Goal: Browse casually

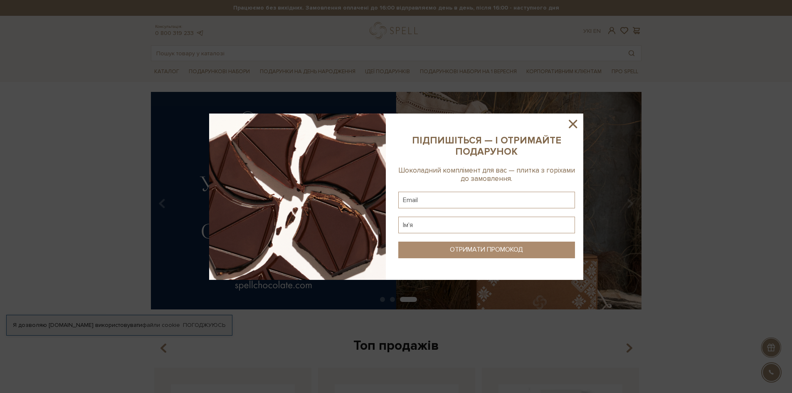
click at [576, 124] on icon at bounding box center [573, 124] width 14 height 14
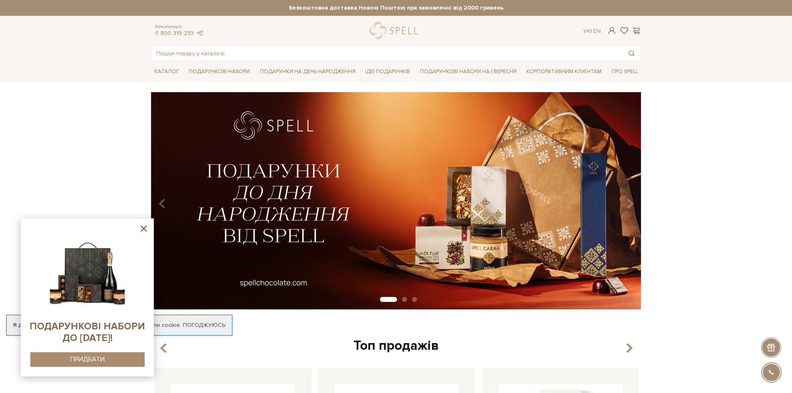
click at [142, 229] on icon at bounding box center [144, 228] width 10 height 10
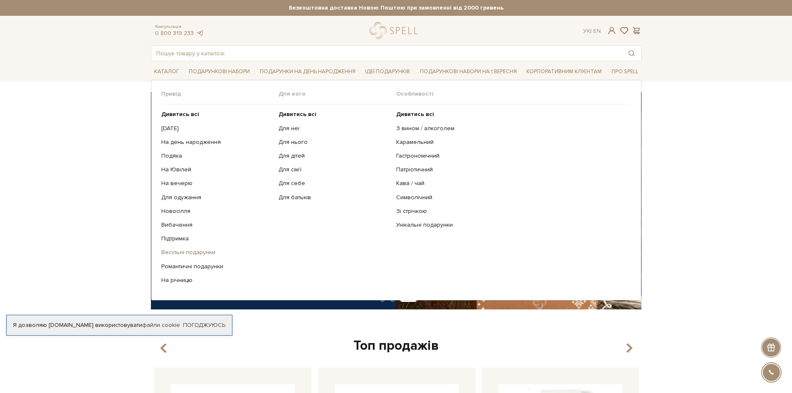
click at [193, 251] on link "Весільні подарунки" at bounding box center [216, 252] width 111 height 7
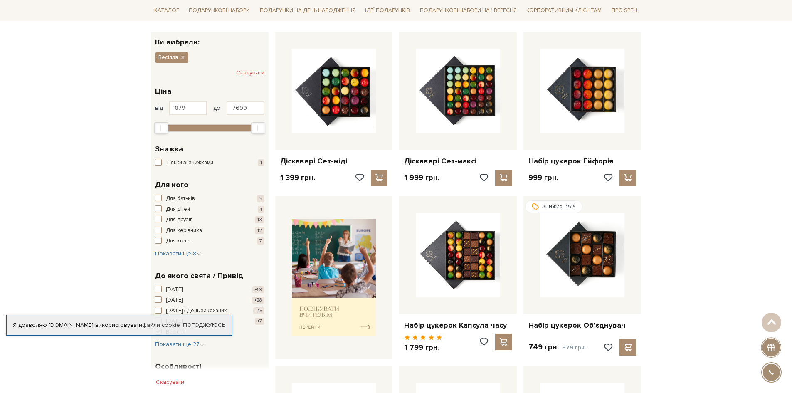
scroll to position [125, 0]
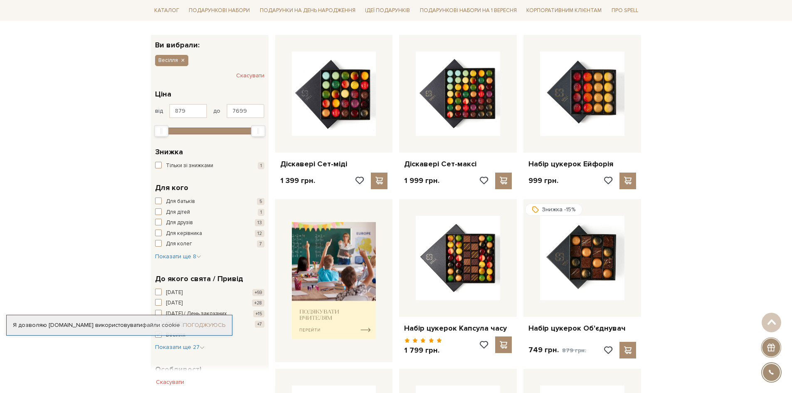
click at [198, 323] on link "Погоджуюсь" at bounding box center [204, 325] width 42 height 7
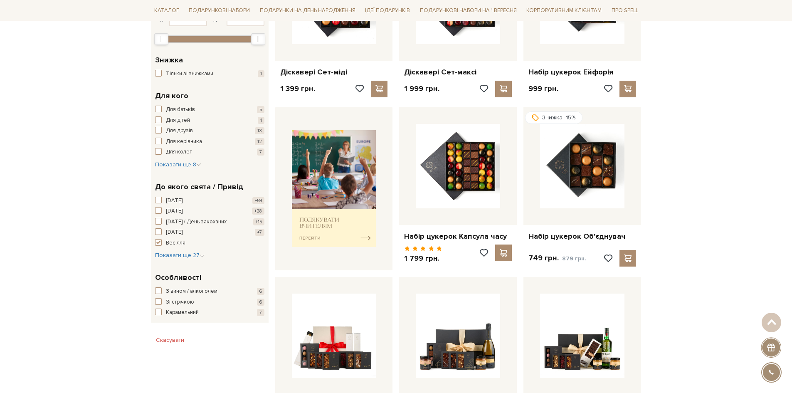
scroll to position [428, 0]
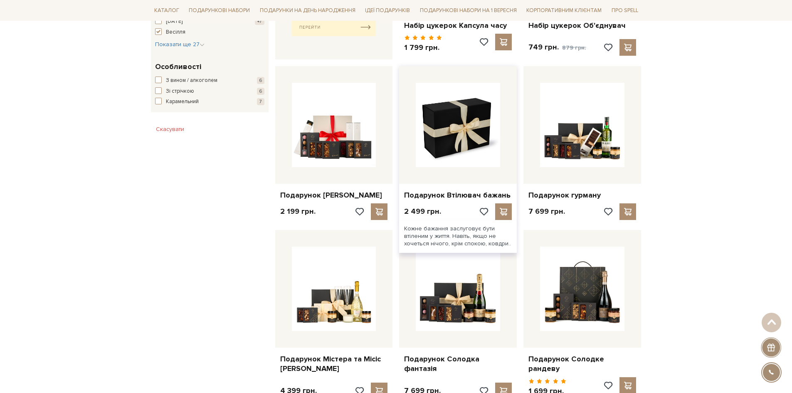
click at [466, 122] on img at bounding box center [458, 125] width 84 height 84
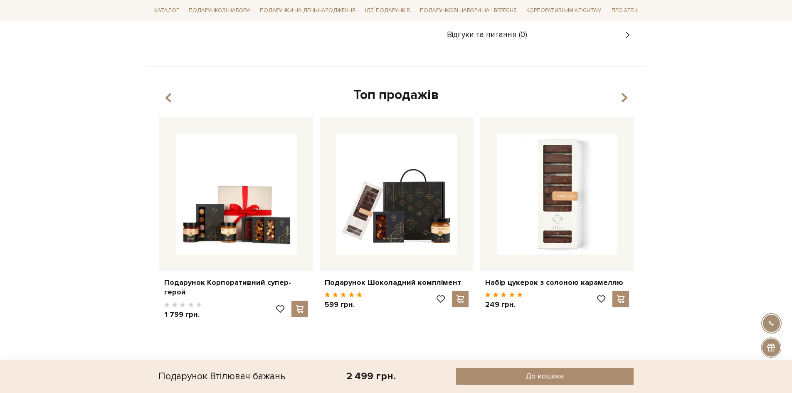
scroll to position [458, 0]
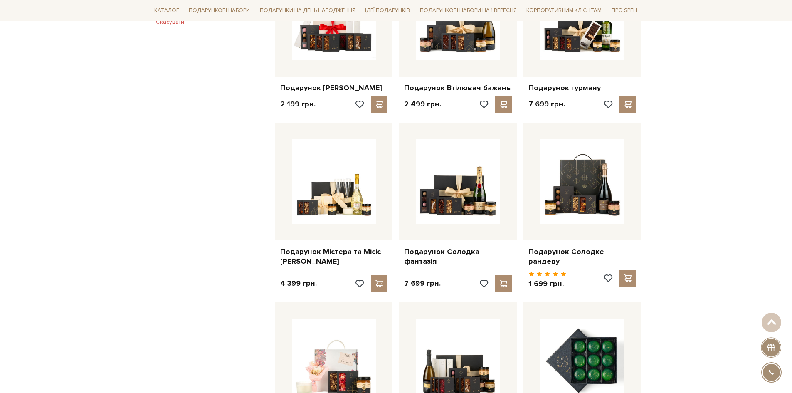
scroll to position [594, 0]
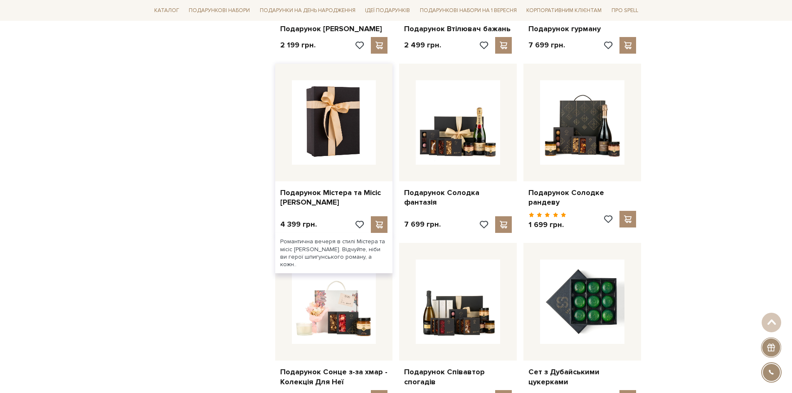
click at [330, 124] on img at bounding box center [334, 122] width 84 height 84
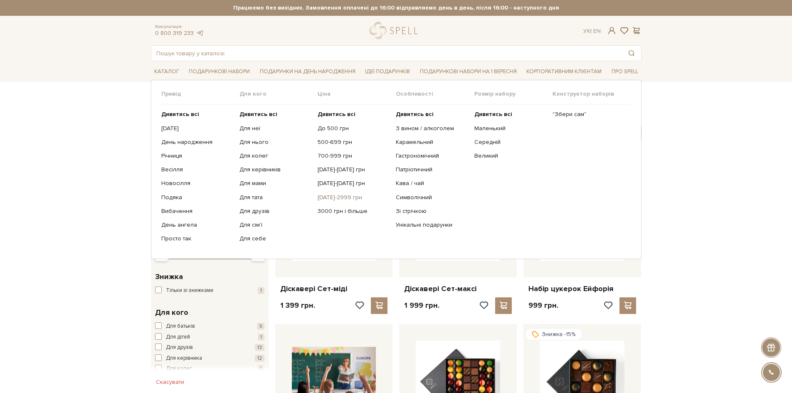
click at [349, 198] on link "[DATE]-2999 грн" at bounding box center [354, 197] width 72 height 7
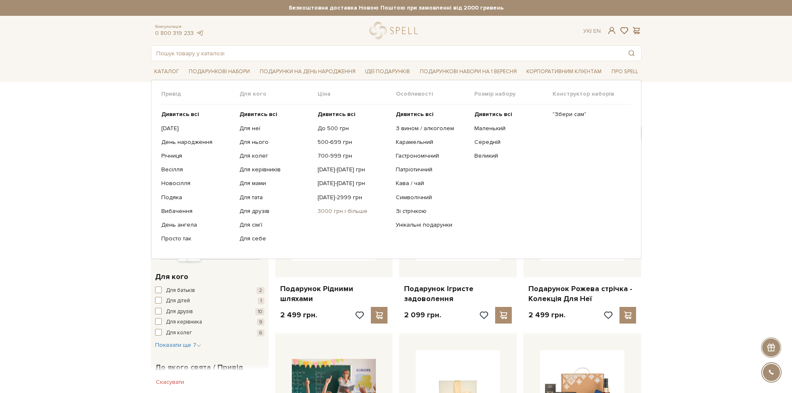
click at [331, 210] on link "3000 грн і більше" at bounding box center [354, 211] width 72 height 7
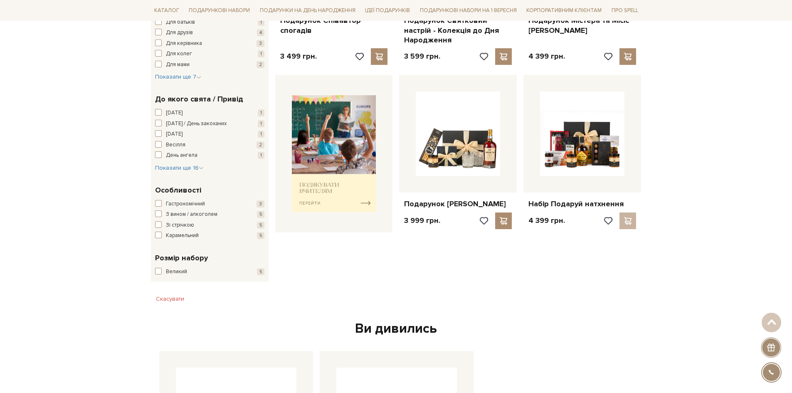
scroll to position [291, 0]
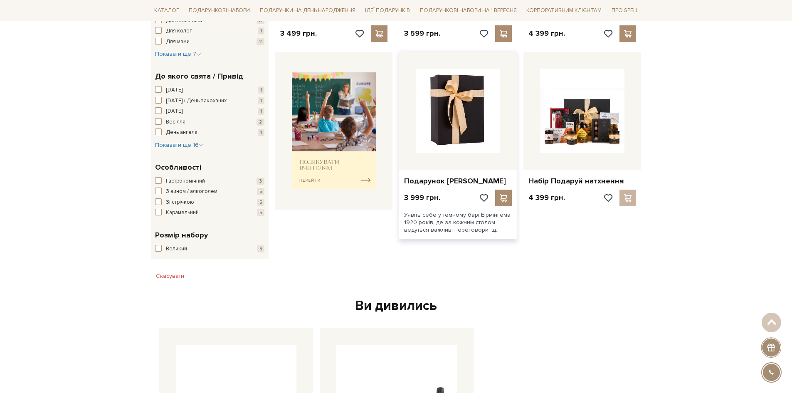
click at [434, 125] on img at bounding box center [458, 111] width 84 height 84
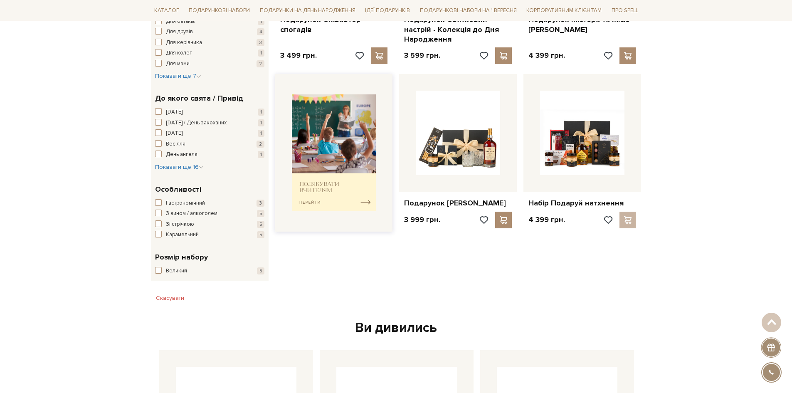
scroll to position [166, 0]
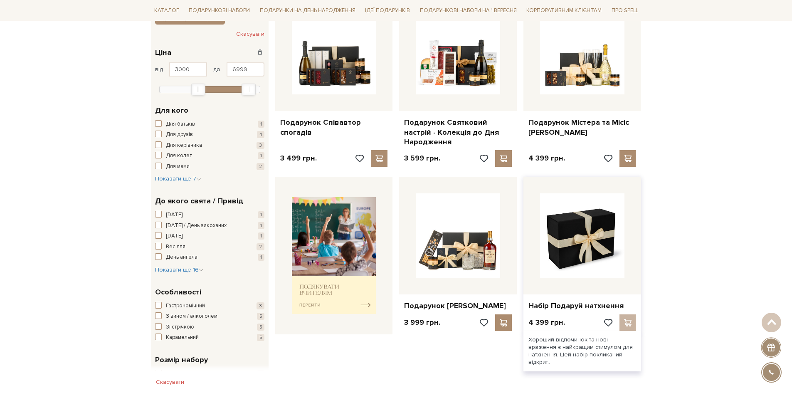
click at [549, 221] on img at bounding box center [582, 235] width 84 height 84
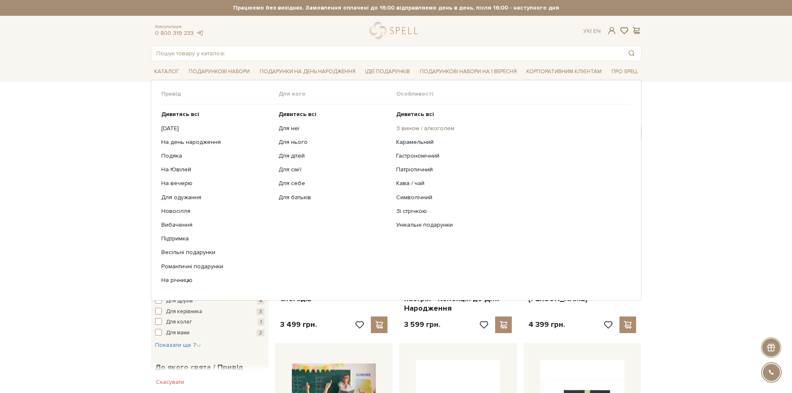
click at [431, 129] on link "З вином / алкоголем" at bounding box center [510, 128] width 229 height 7
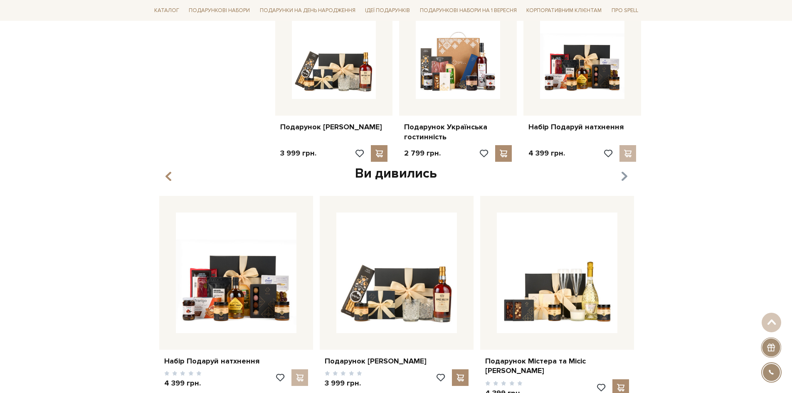
scroll to position [832, 0]
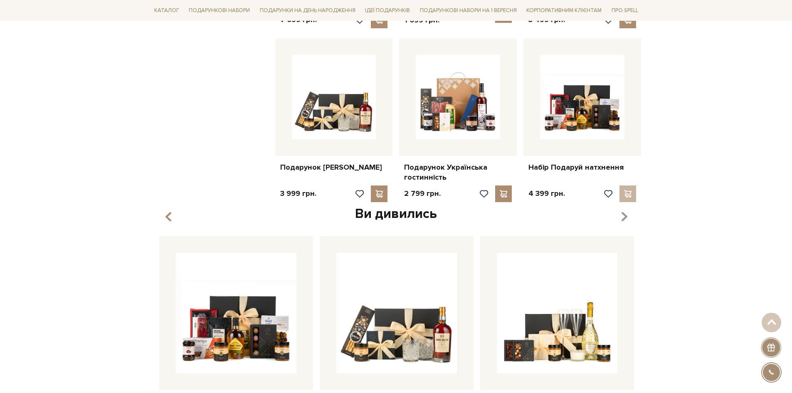
click at [622, 210] on icon "button" at bounding box center [624, 217] width 7 height 14
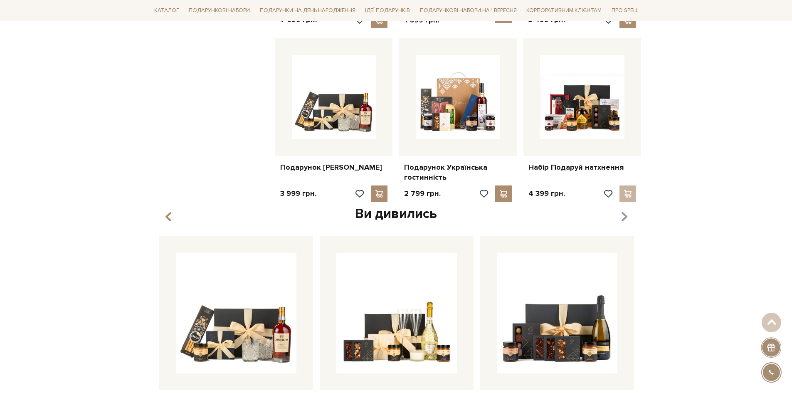
click at [625, 213] on icon "button" at bounding box center [624, 217] width 7 height 14
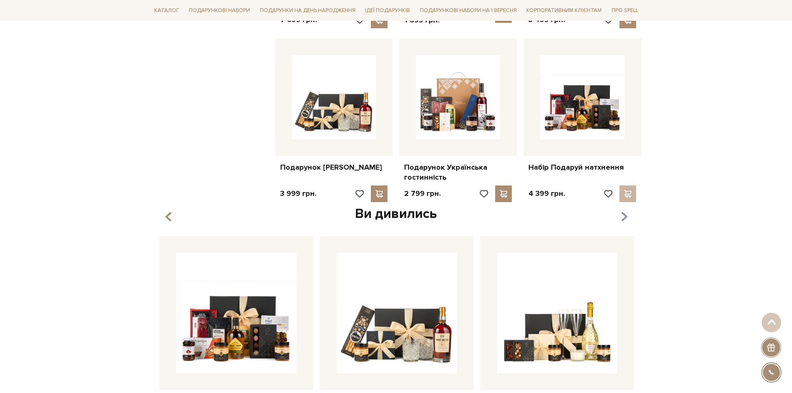
click at [625, 213] on icon "button" at bounding box center [624, 217] width 7 height 14
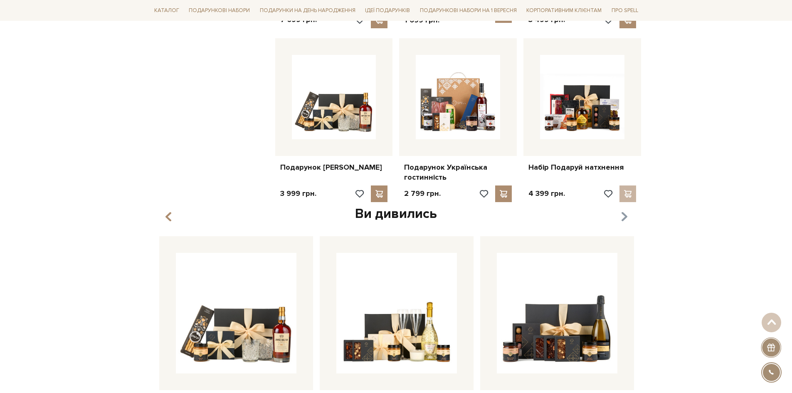
click at [625, 213] on icon "button" at bounding box center [624, 217] width 7 height 14
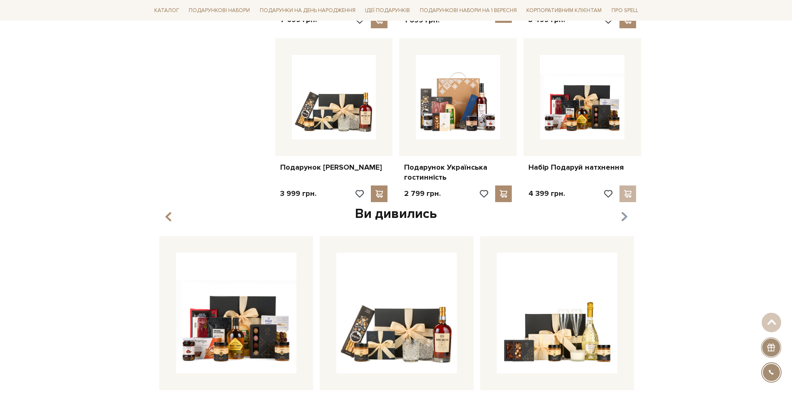
click at [625, 213] on icon "button" at bounding box center [624, 217] width 7 height 14
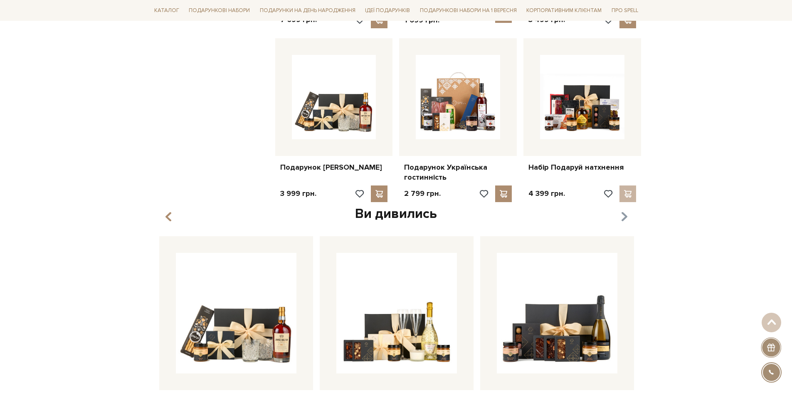
click at [625, 213] on icon "button" at bounding box center [624, 217] width 7 height 14
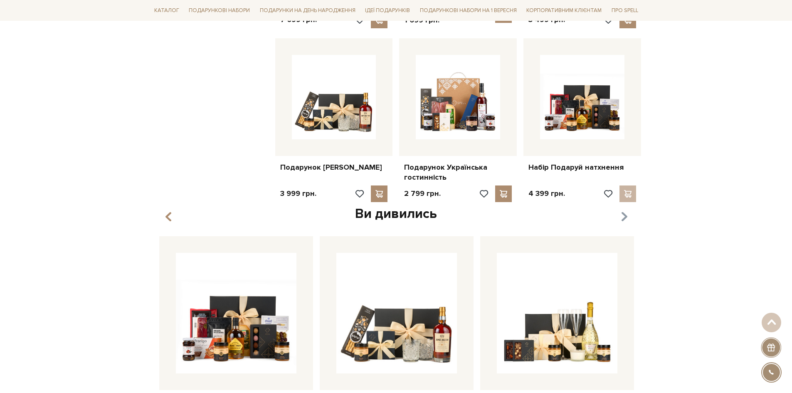
click at [625, 213] on icon "button" at bounding box center [624, 217] width 7 height 14
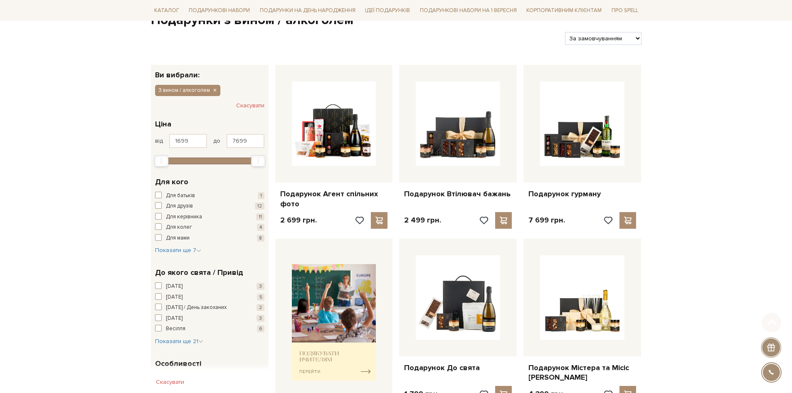
scroll to position [125, 0]
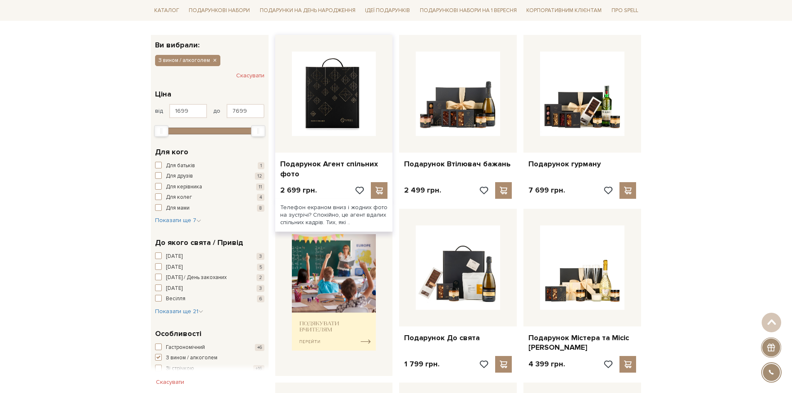
click at [314, 108] on img at bounding box center [334, 94] width 84 height 84
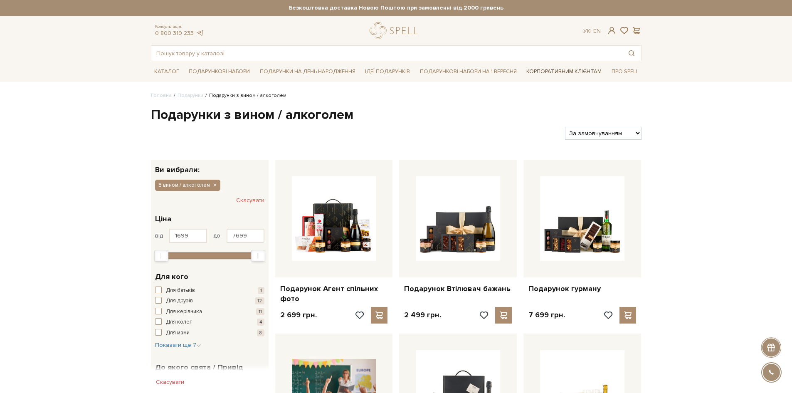
click at [560, 71] on link "Корпоративним клієнтам" at bounding box center [564, 71] width 82 height 14
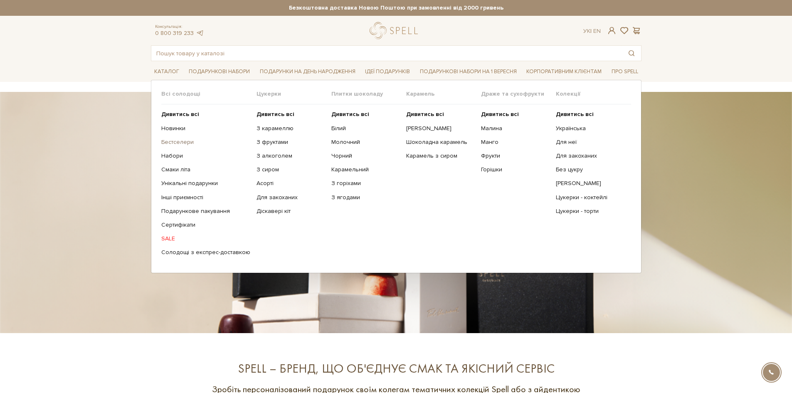
click at [187, 143] on link "Бестселери" at bounding box center [205, 142] width 89 height 7
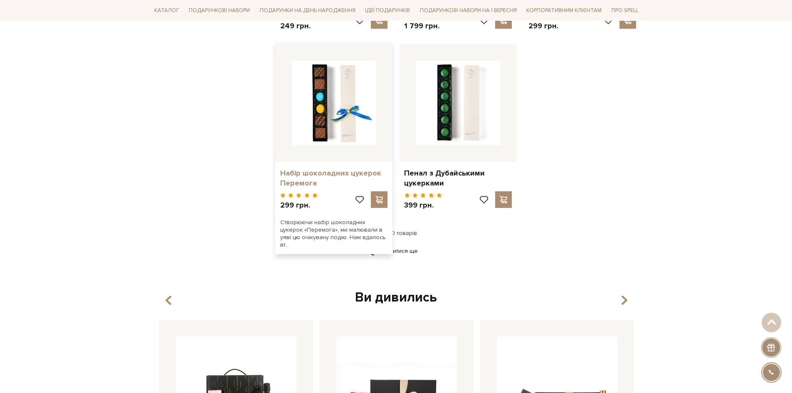
scroll to position [1082, 0]
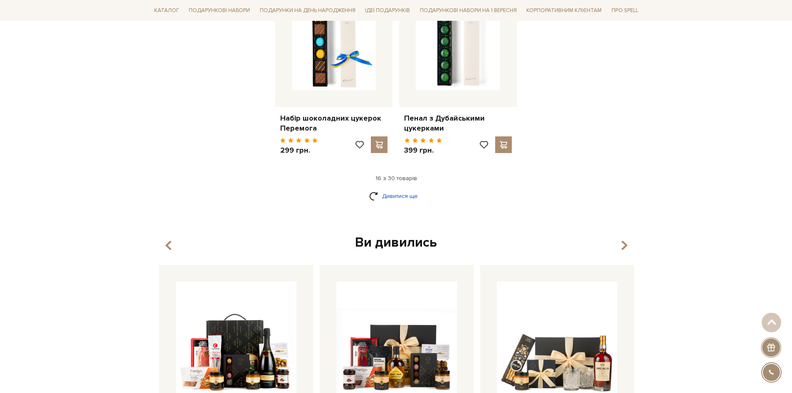
click at [401, 189] on link "Дивитися ще" at bounding box center [396, 196] width 54 height 15
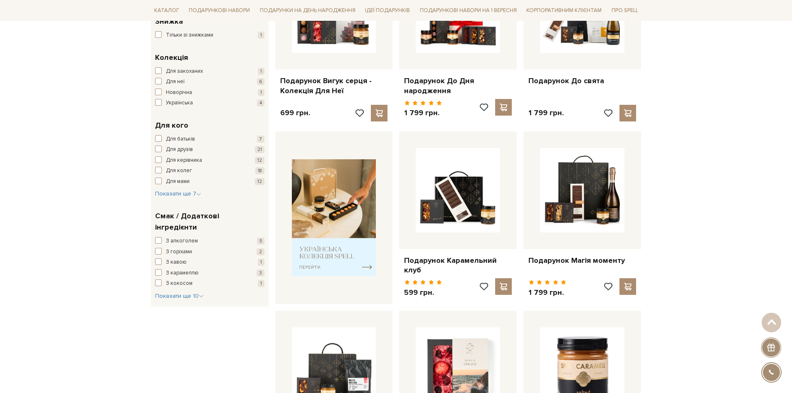
scroll to position [0, 0]
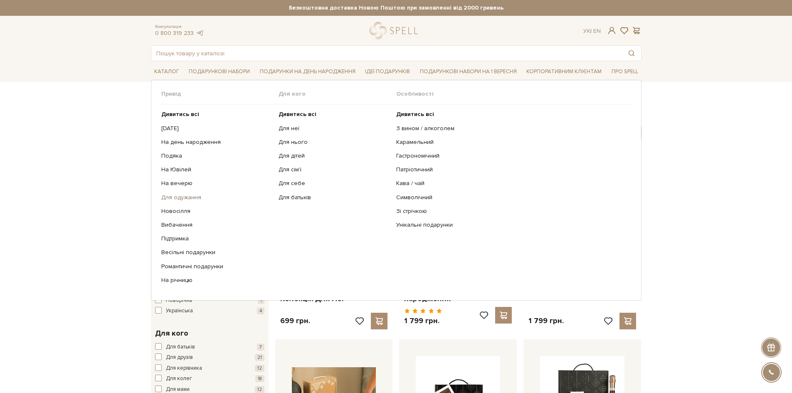
click at [174, 195] on link "Для одужання" at bounding box center [216, 197] width 111 height 7
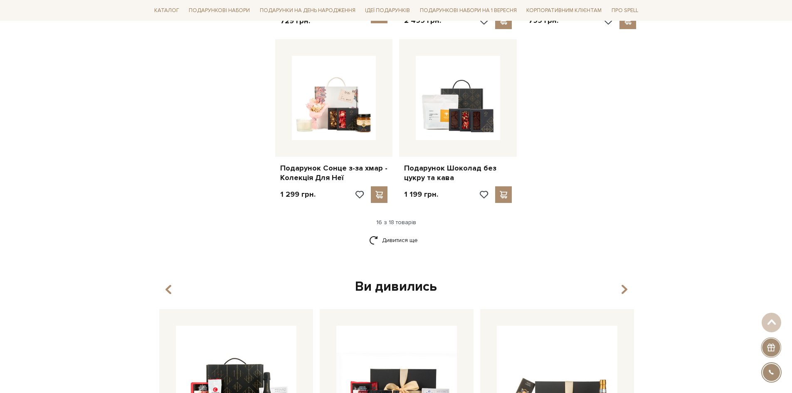
scroll to position [998, 0]
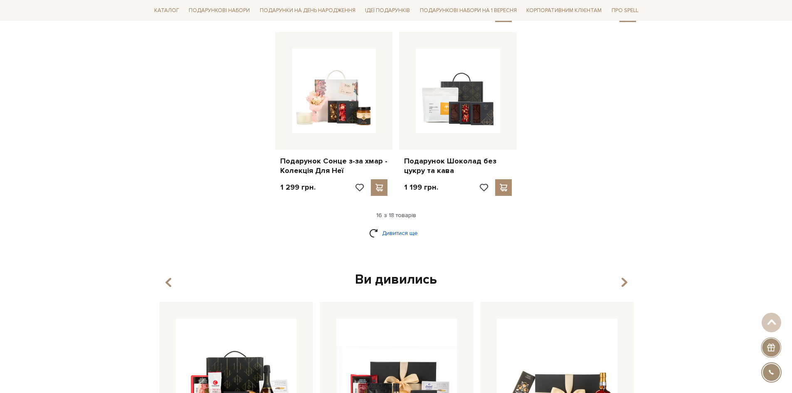
click at [397, 227] on link "Дивитися ще" at bounding box center [396, 233] width 54 height 15
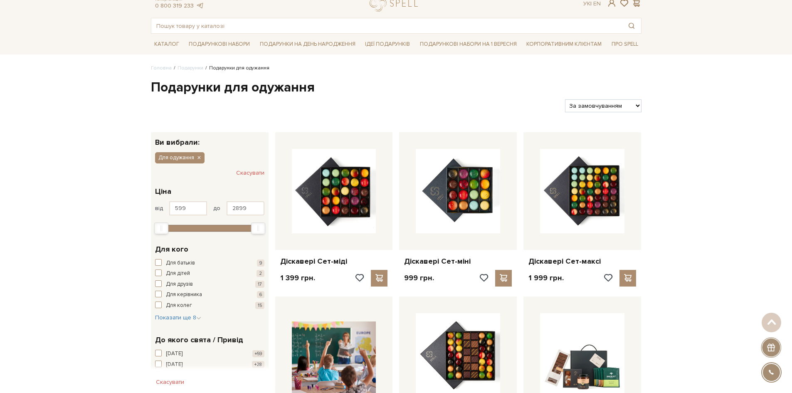
scroll to position [0, 0]
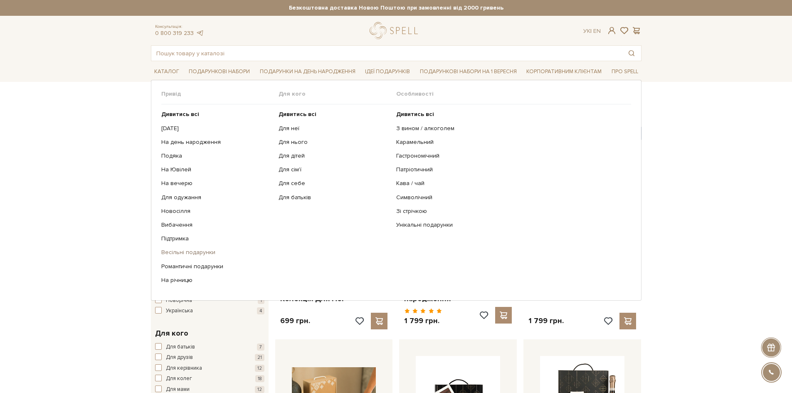
click at [172, 255] on link "Весільні подарунки" at bounding box center [216, 252] width 111 height 7
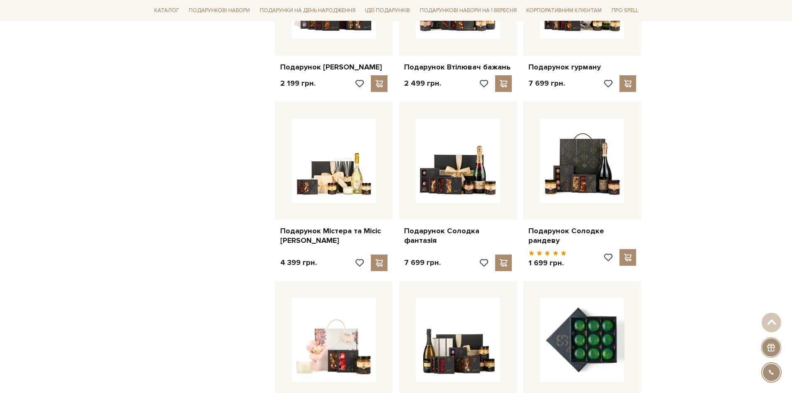
scroll to position [582, 0]
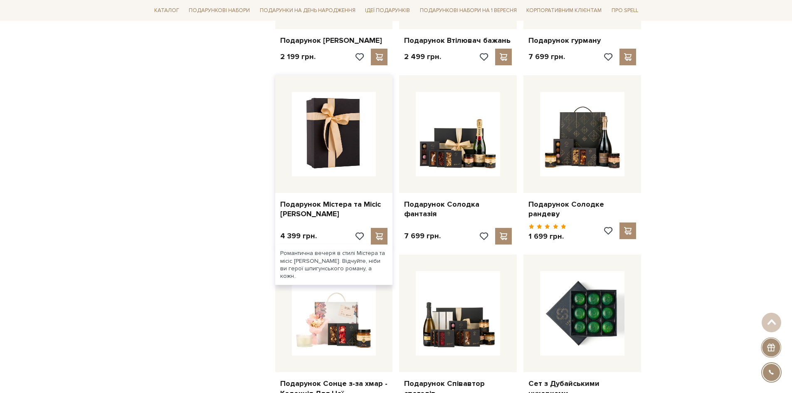
click at [327, 159] on img at bounding box center [334, 134] width 84 height 84
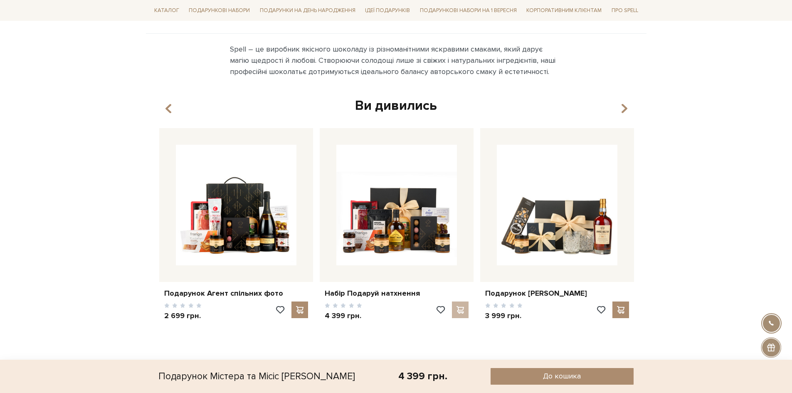
scroll to position [499, 0]
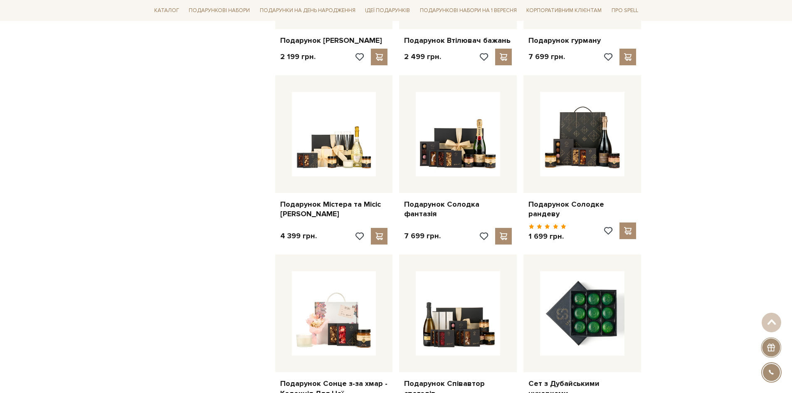
drag, startPoint x: 70, startPoint y: 173, endPoint x: 66, endPoint y: 163, distance: 10.8
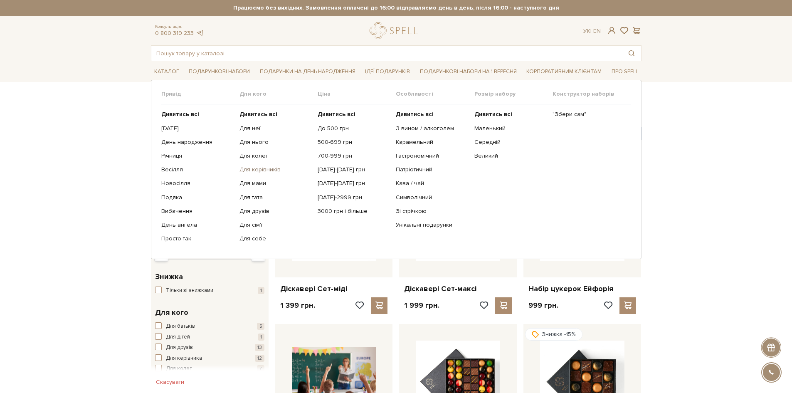
click at [254, 168] on link "Для керівників" at bounding box center [276, 169] width 72 height 7
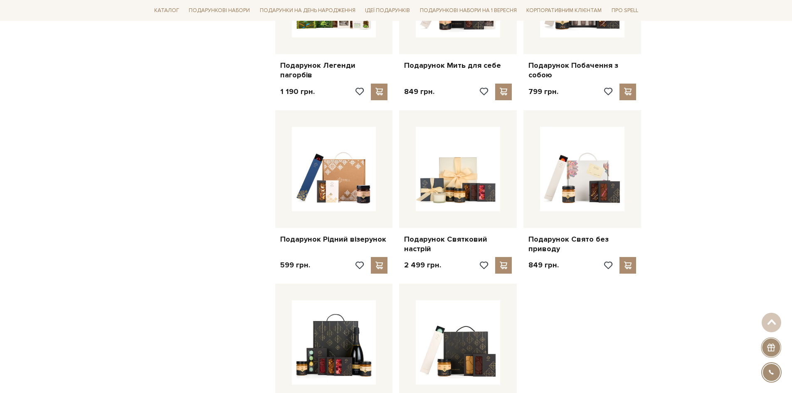
scroll to position [874, 0]
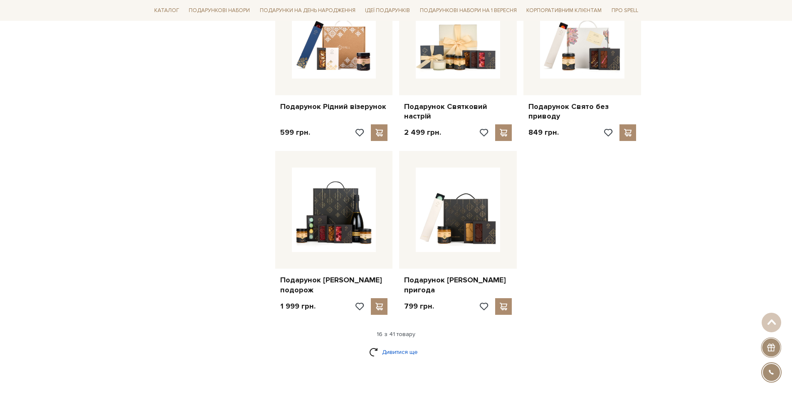
click at [395, 345] on link "Дивитися ще" at bounding box center [396, 352] width 54 height 15
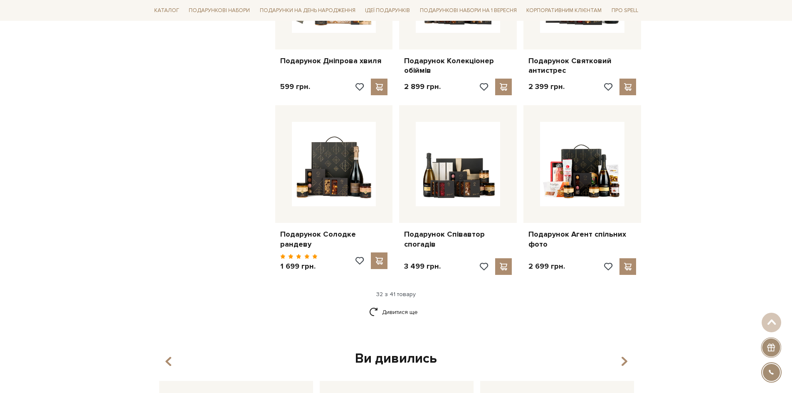
scroll to position [1789, 0]
click at [408, 305] on link "Дивитися ще" at bounding box center [396, 312] width 54 height 15
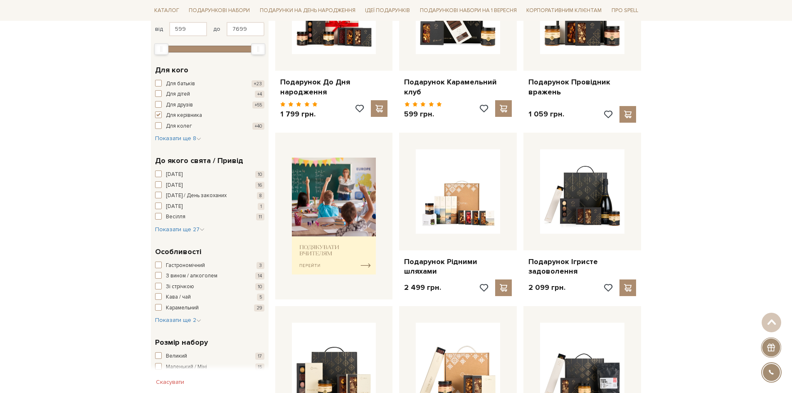
scroll to position [0, 0]
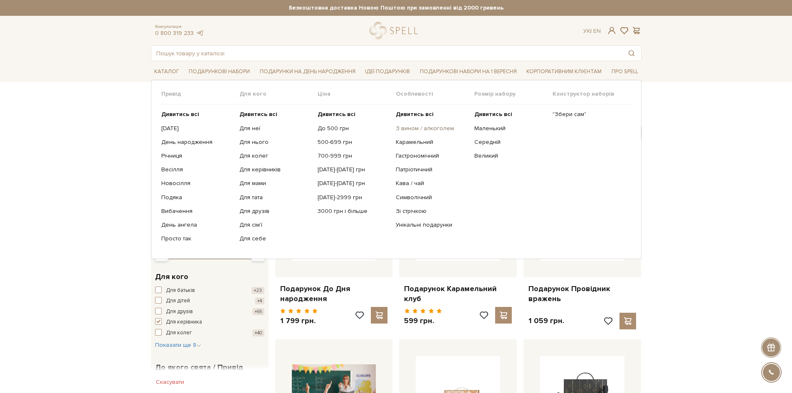
click at [411, 128] on link "З вином / алкоголем" at bounding box center [432, 128] width 72 height 7
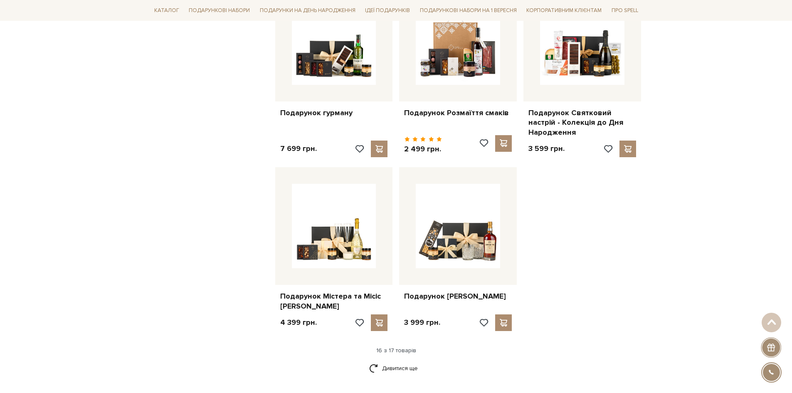
scroll to position [915, 0]
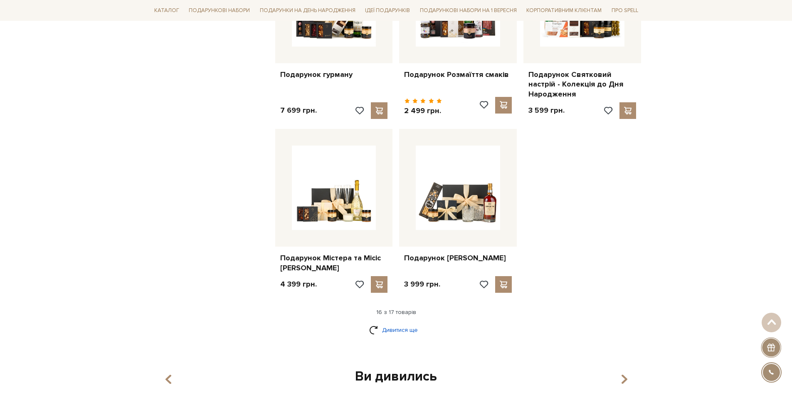
click at [397, 323] on link "Дивитися ще" at bounding box center [396, 330] width 54 height 15
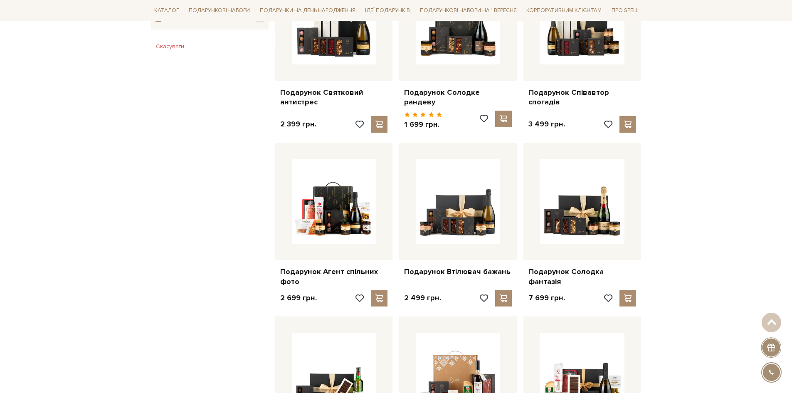
scroll to position [541, 0]
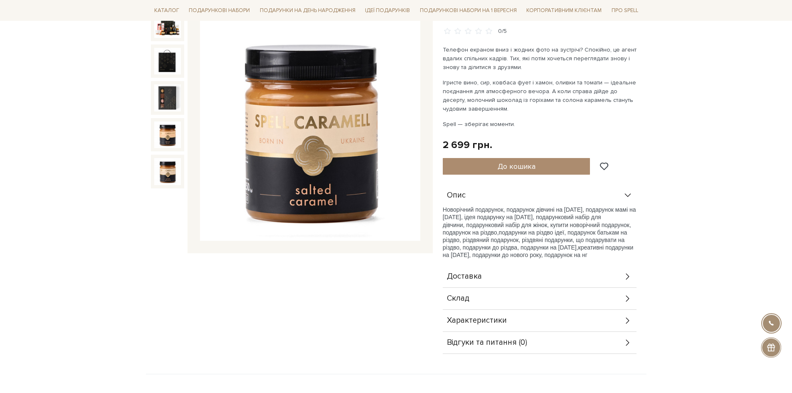
scroll to position [166, 0]
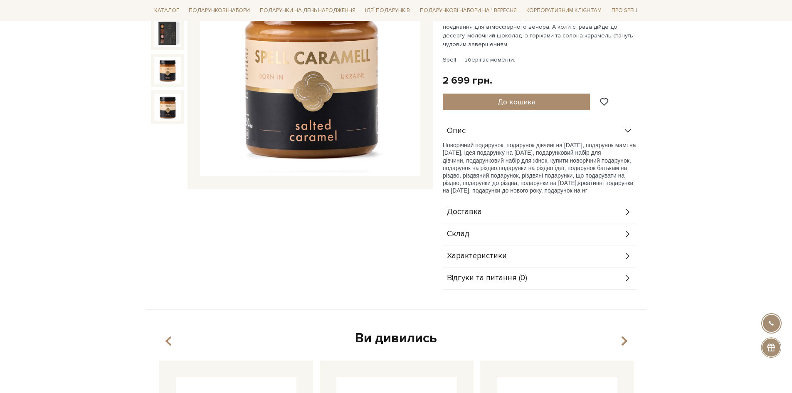
click at [460, 233] on span "Склад" at bounding box center [458, 233] width 22 height 7
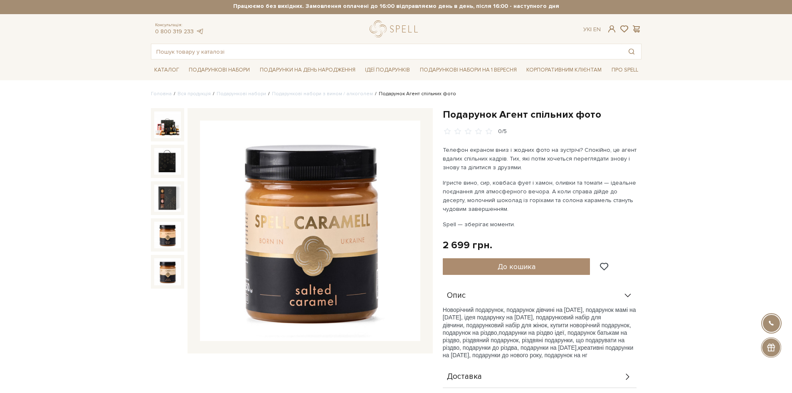
scroll to position [0, 0]
